Goal: Use online tool/utility: Utilize a website feature to perform a specific function

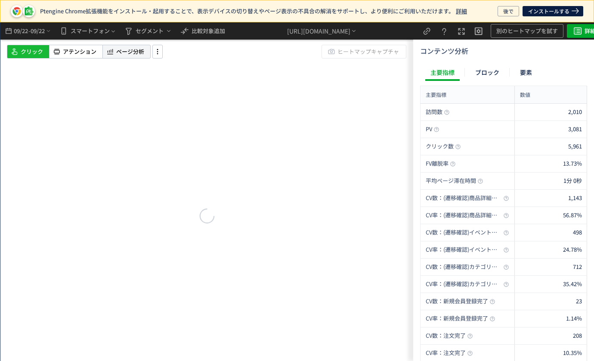
click at [124, 52] on span "ページ分析" at bounding box center [130, 52] width 28 height 8
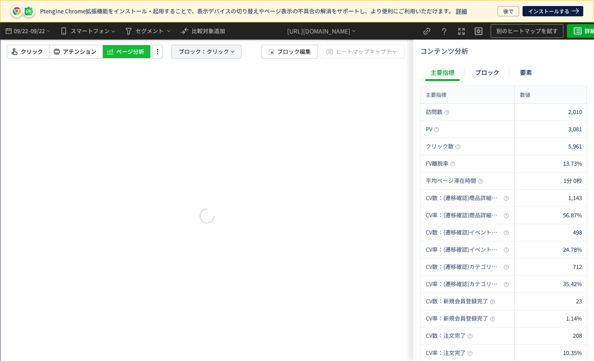
click at [207, 53] on span "クリック" at bounding box center [218, 51] width 22 height 13
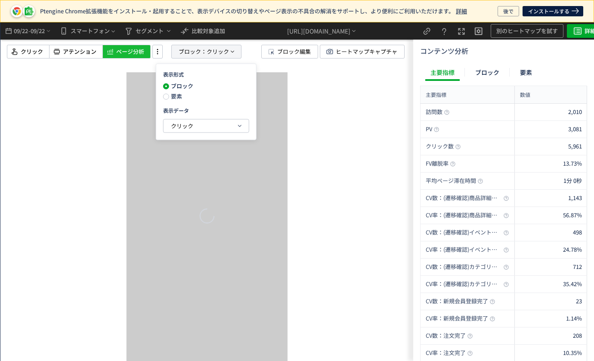
click at [201, 48] on span "ブロック：" at bounding box center [193, 51] width 28 height 13
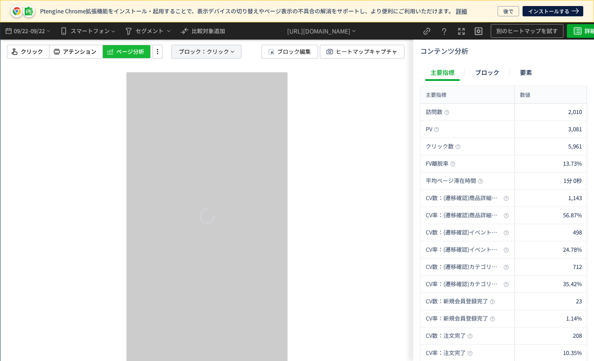
click at [201, 51] on span "ブロック：" at bounding box center [193, 51] width 28 height 13
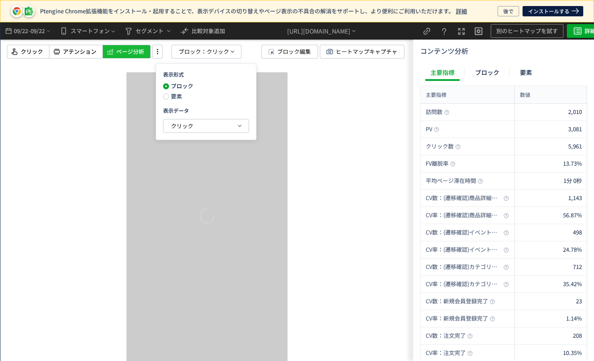
click at [177, 100] on div "ブロック 要素" at bounding box center [184, 93] width 43 height 21
click at [177, 98] on span "要素" at bounding box center [175, 96] width 13 height 8
click at [183, 125] on span "クリック" at bounding box center [182, 125] width 22 height 8
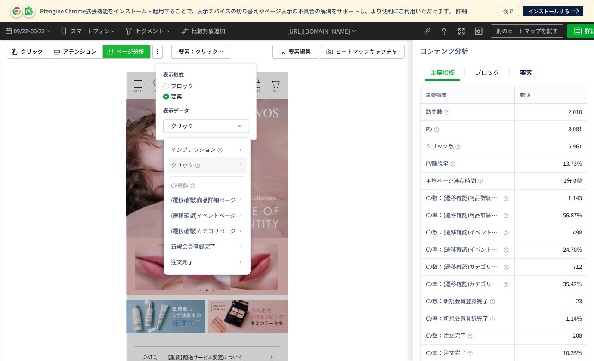
click at [206, 167] on p "クリック" at bounding box center [204, 165] width 66 height 15
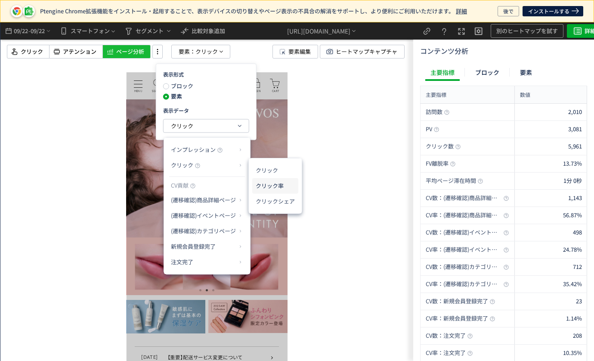
click at [279, 182] on li "クリック率" at bounding box center [275, 186] width 46 height 16
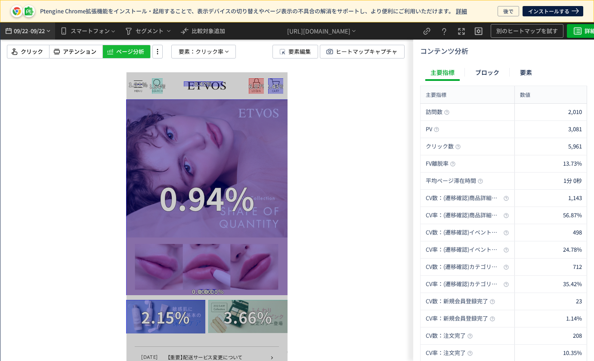
click at [36, 32] on span "09/22" at bounding box center [38, 30] width 15 height 17
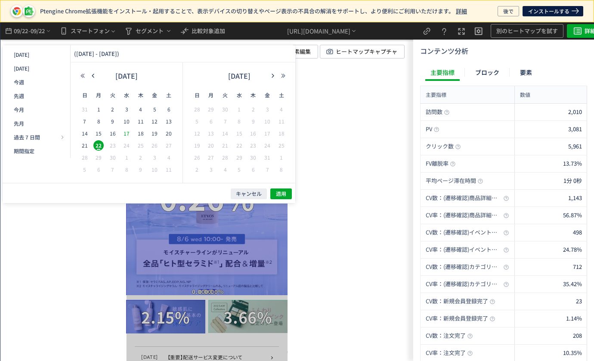
click at [130, 133] on span "17" at bounding box center [126, 133] width 10 height 10
click at [99, 149] on span "22" at bounding box center [98, 145] width 10 height 10
click at [288, 194] on button "適用" at bounding box center [281, 194] width 22 height 11
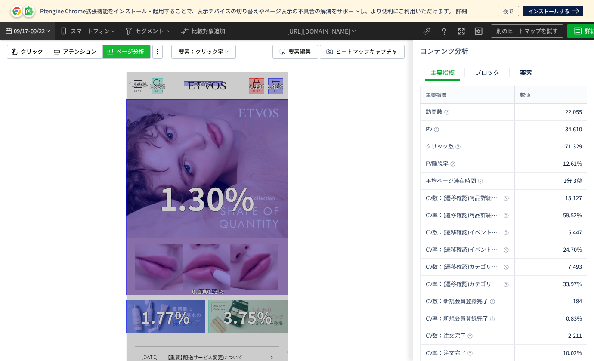
click at [29, 34] on span "-" at bounding box center [29, 30] width 2 height 17
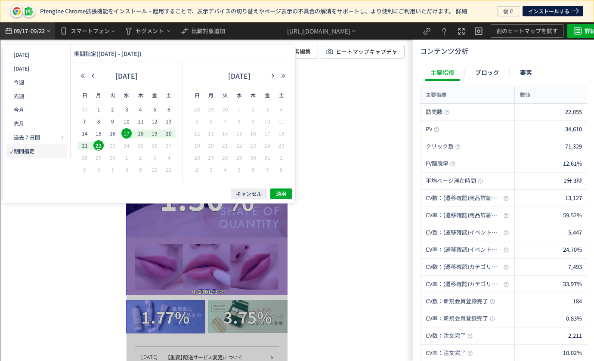
click at [29, 34] on span "-" at bounding box center [29, 30] width 2 height 17
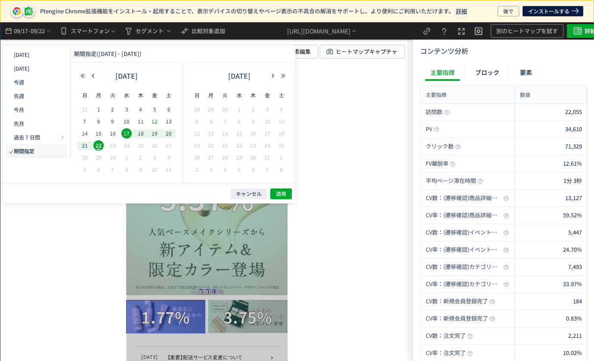
click at [152, 120] on span "12" at bounding box center [154, 121] width 10 height 10
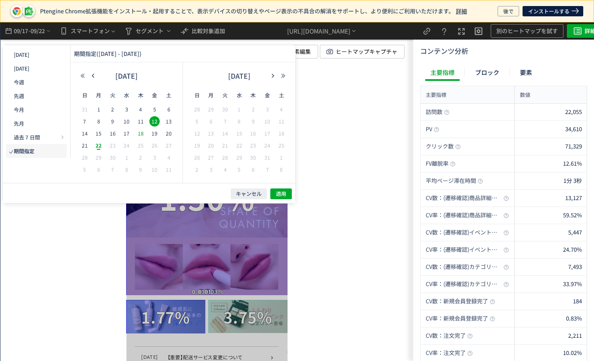
click at [143, 132] on span "18" at bounding box center [141, 133] width 10 height 10
click at [283, 191] on span "適用" at bounding box center [281, 193] width 10 height 7
